Goal: Task Accomplishment & Management: Manage account settings

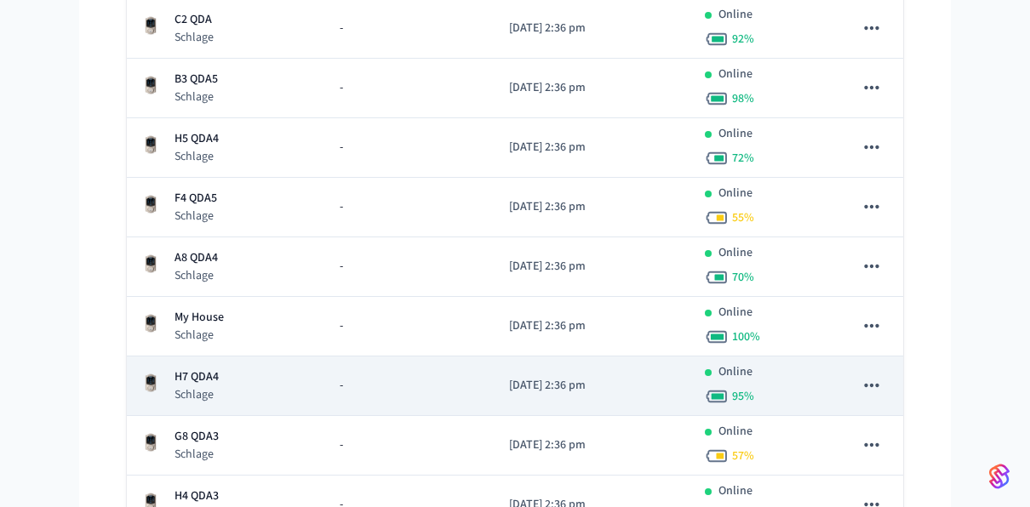
scroll to position [340, 0]
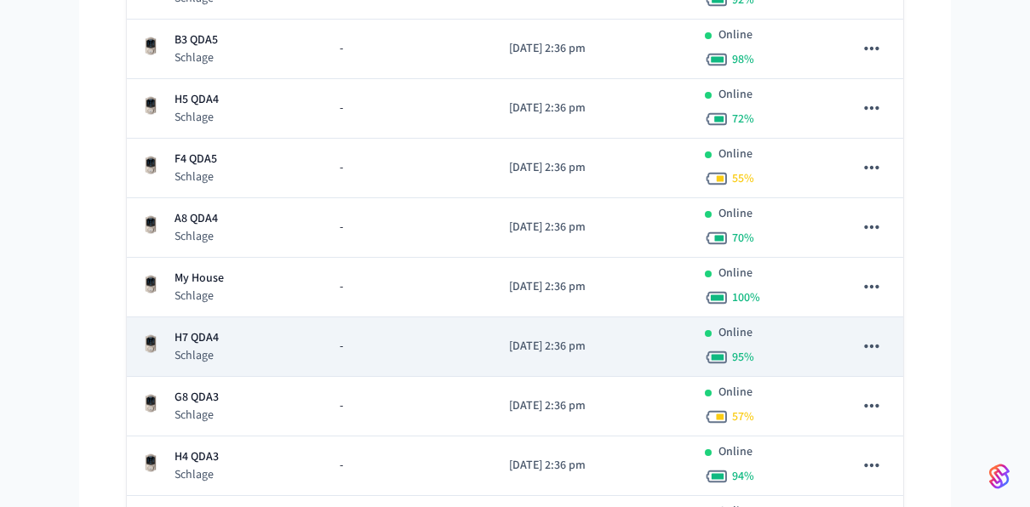
click at [196, 329] on p "H7 QDA4" at bounding box center [196, 338] width 44 height 18
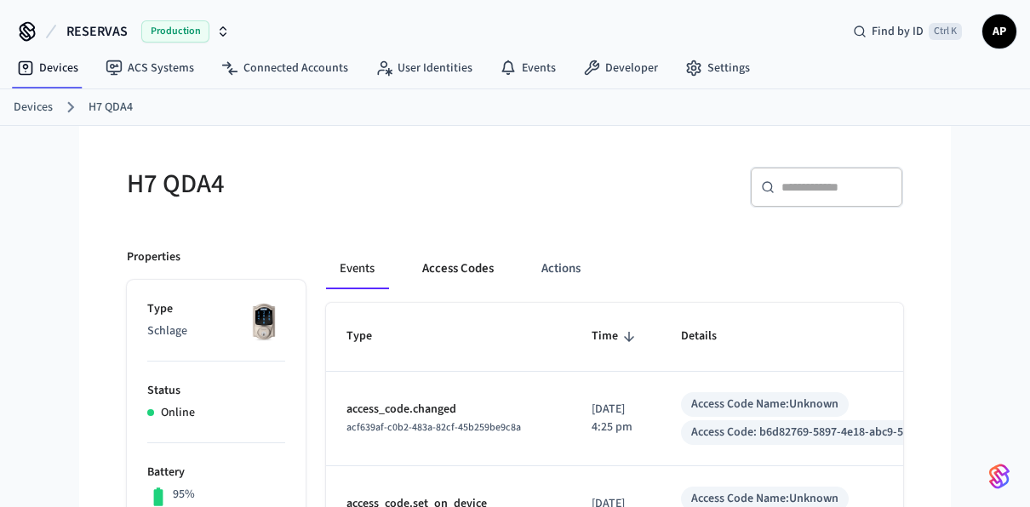
click at [455, 262] on button "Access Codes" at bounding box center [457, 268] width 99 height 41
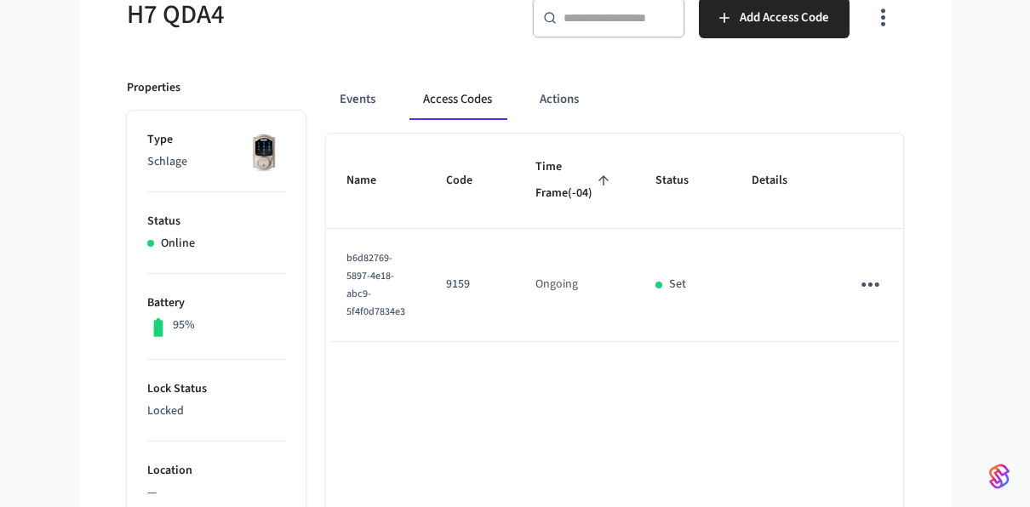
scroll to position [170, 0]
click at [857, 297] on icon "sticky table" at bounding box center [870, 284] width 26 height 26
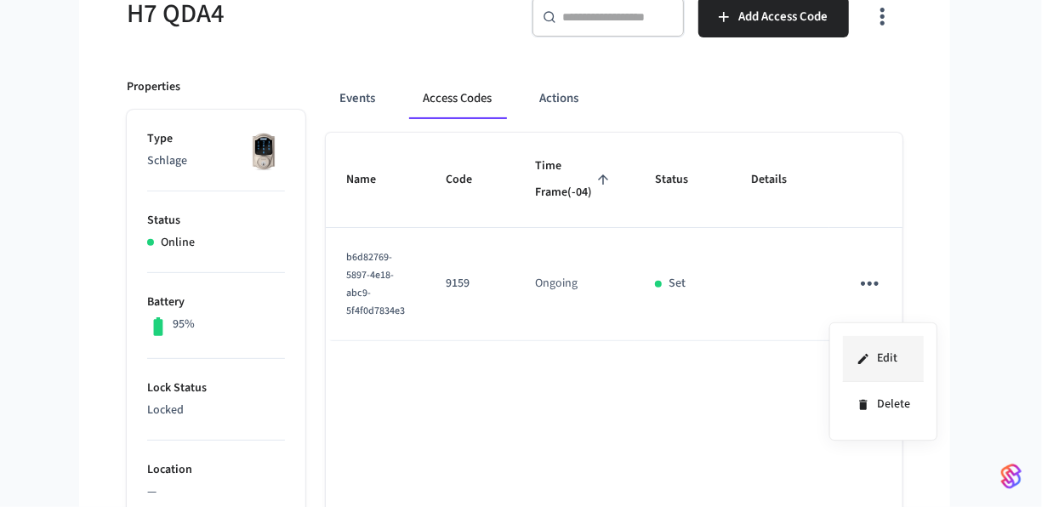
click at [869, 355] on icon at bounding box center [864, 359] width 14 height 14
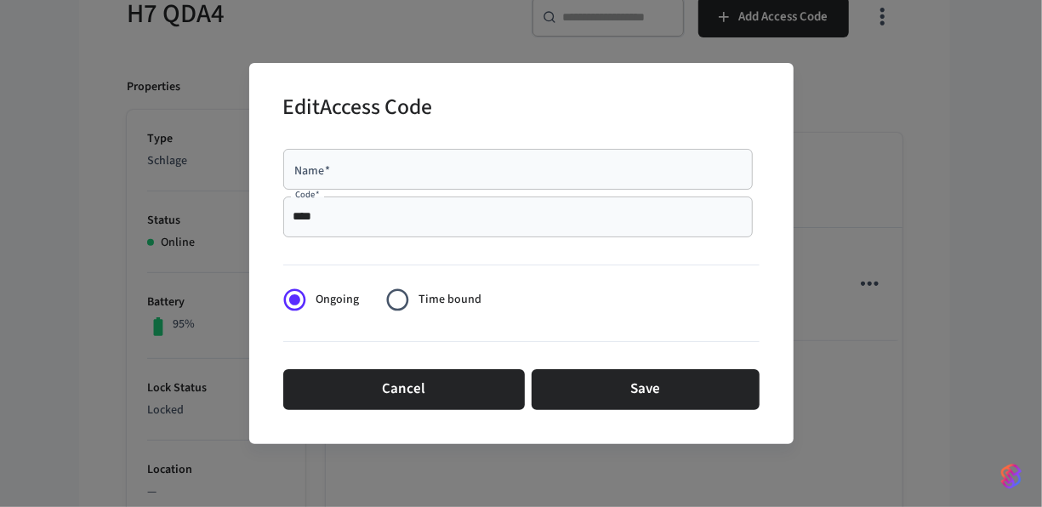
click at [464, 174] on input "Name   *" at bounding box center [518, 169] width 449 height 17
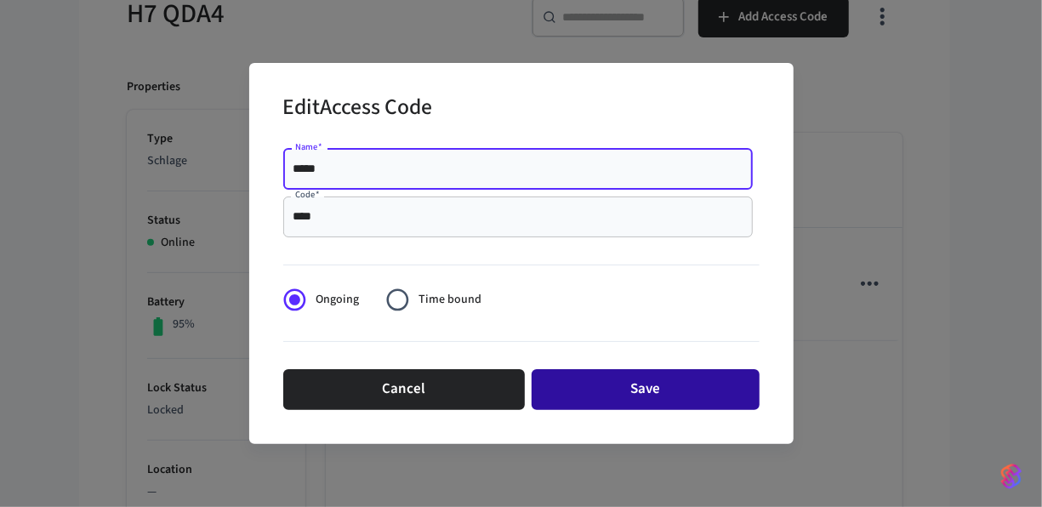
type input "*****"
click at [633, 389] on button "Save" at bounding box center [646, 389] width 228 height 41
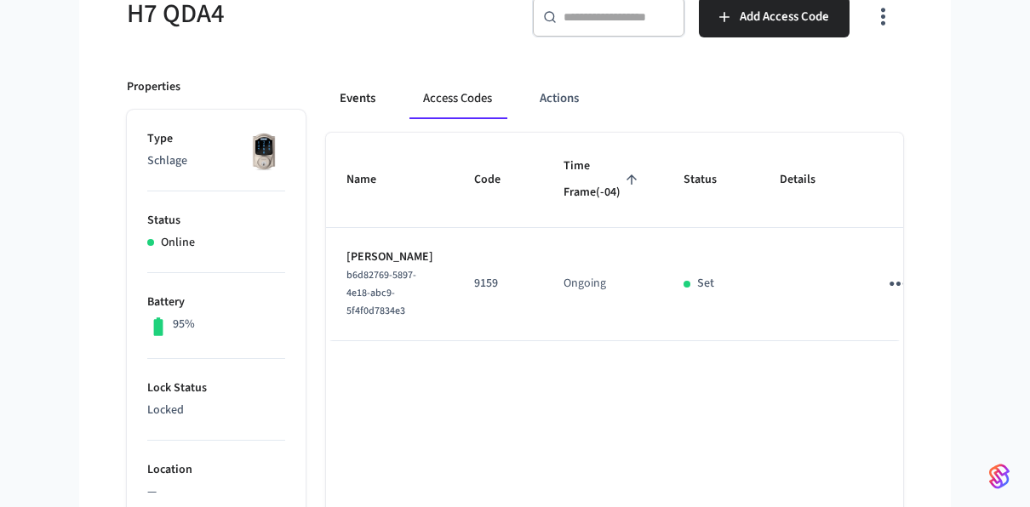
click at [374, 92] on button "Events" at bounding box center [357, 98] width 63 height 41
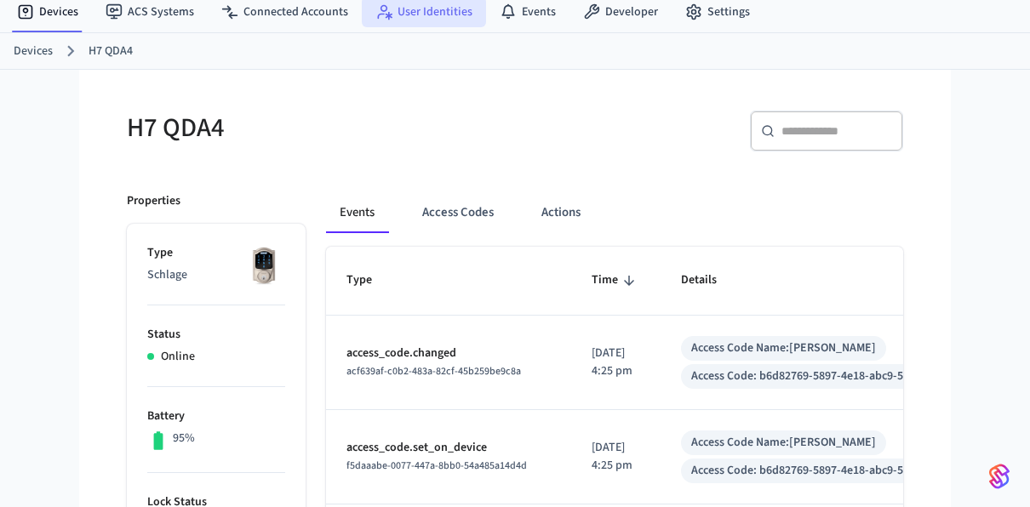
scroll to position [0, 0]
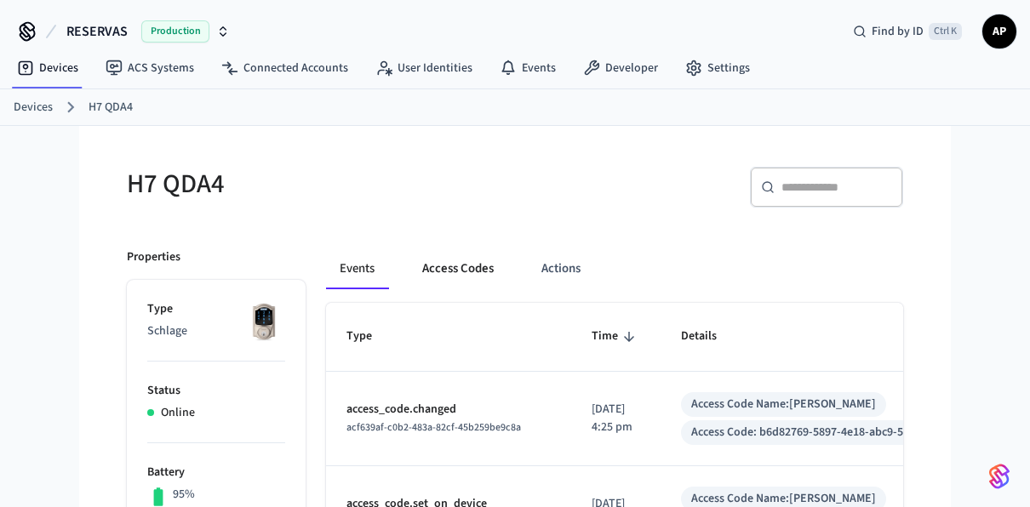
click at [464, 264] on button "Access Codes" at bounding box center [457, 268] width 99 height 41
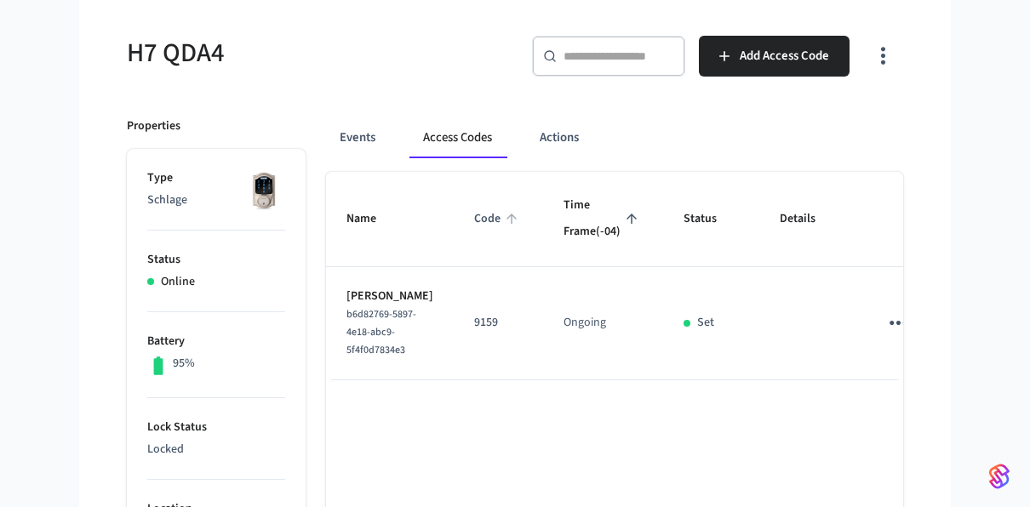
scroll to position [170, 0]
